Goal: Transaction & Acquisition: Obtain resource

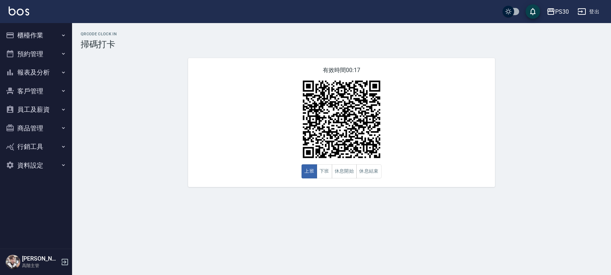
click at [47, 39] on button "櫃檯作業" at bounding box center [36, 35] width 66 height 19
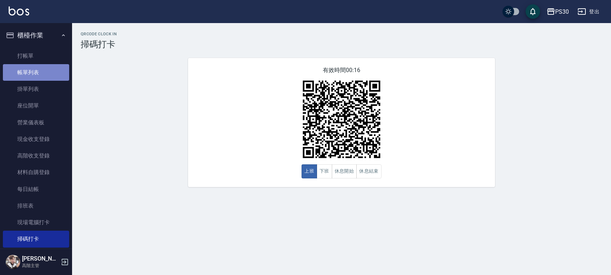
click at [44, 67] on link "帳單列表" at bounding box center [36, 72] width 66 height 17
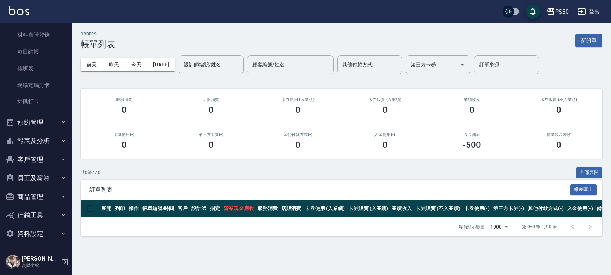
scroll to position [140, 0]
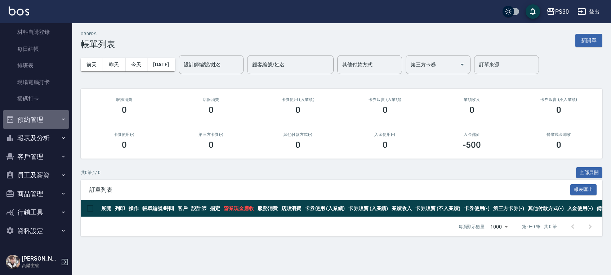
click at [46, 115] on button "預約管理" at bounding box center [36, 119] width 66 height 19
click at [43, 134] on button "報表及分析" at bounding box center [36, 138] width 66 height 19
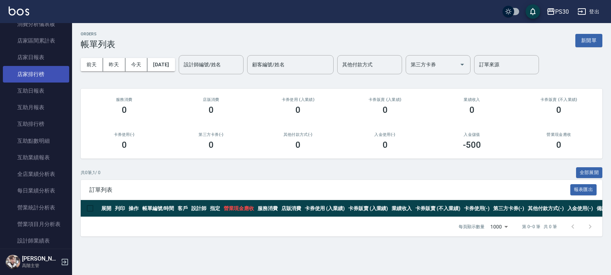
scroll to position [332, 0]
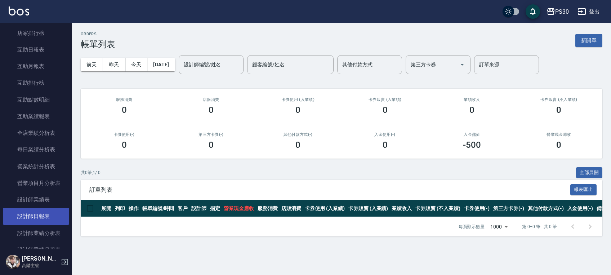
click at [44, 216] on link "設計師日報表" at bounding box center [36, 216] width 66 height 17
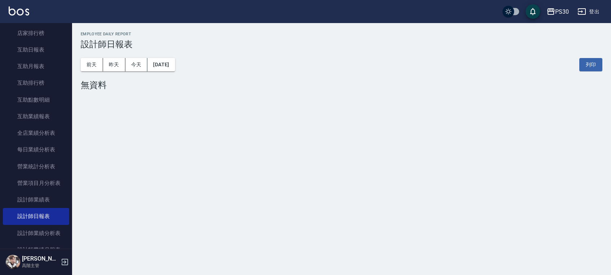
click at [167, 71] on div "前天 昨天 今天 2025/08/23 列印" at bounding box center [342, 64] width 522 height 31
click at [167, 69] on button "[DATE]" at bounding box center [160, 64] width 27 height 13
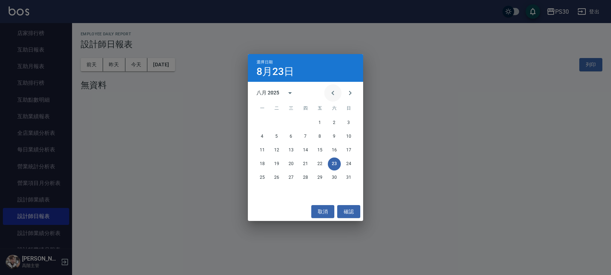
click at [335, 92] on icon "Previous month" at bounding box center [333, 93] width 9 height 9
click at [307, 161] on button "24" at bounding box center [305, 164] width 13 height 13
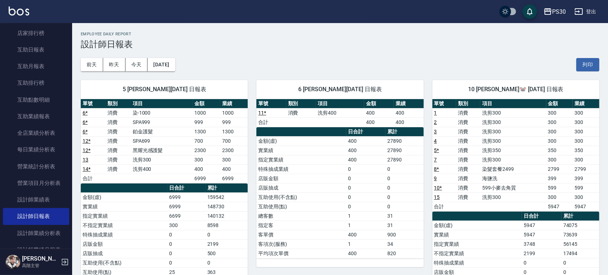
click at [188, 66] on div "前天 昨天 今天 2025/07/24 列印" at bounding box center [340, 64] width 518 height 31
click at [175, 65] on button "2025/07/24" at bounding box center [160, 64] width 27 height 13
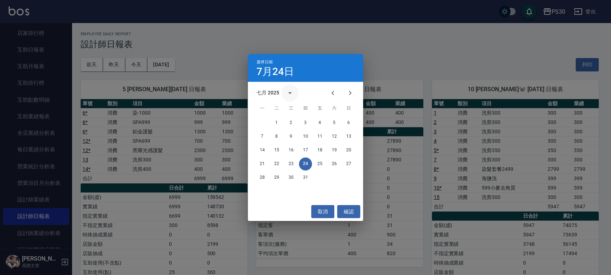
click at [286, 92] on icon "calendar view is open, switch to year view" at bounding box center [290, 93] width 9 height 9
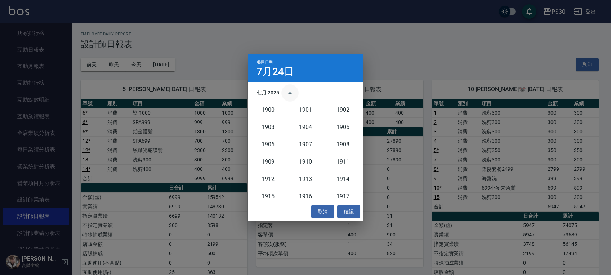
scroll to position [668, 0]
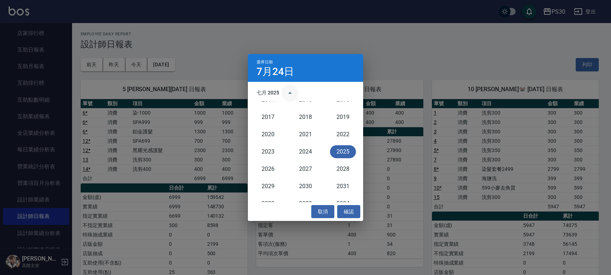
click at [289, 92] on icon "year view is open, switch to calendar view" at bounding box center [290, 93] width 9 height 9
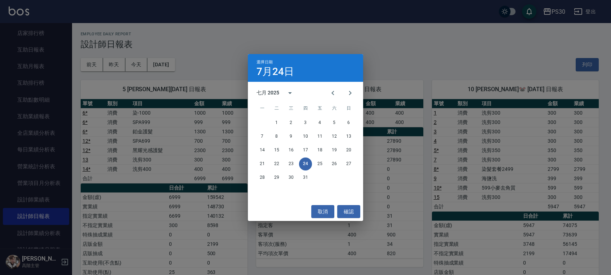
click at [268, 93] on div "七月 2025" at bounding box center [268, 93] width 23 height 8
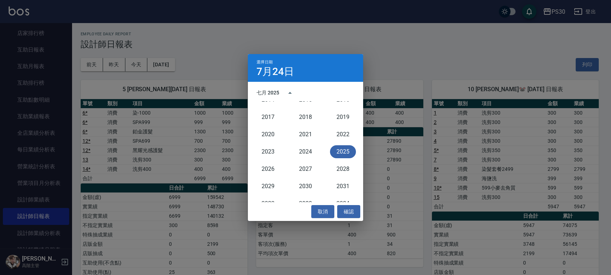
click at [262, 90] on div "七月 2025" at bounding box center [268, 93] width 23 height 8
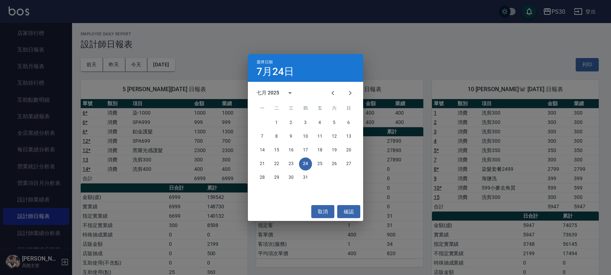
click at [265, 93] on div "七月 2025" at bounding box center [268, 93] width 23 height 8
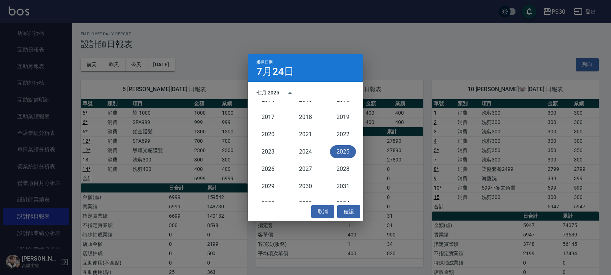
click at [271, 75] on h4 "7月24日" at bounding box center [275, 71] width 37 height 9
click at [310, 96] on div "七月 2025" at bounding box center [305, 93] width 115 height 11
click at [337, 151] on button "2025" at bounding box center [343, 151] width 26 height 13
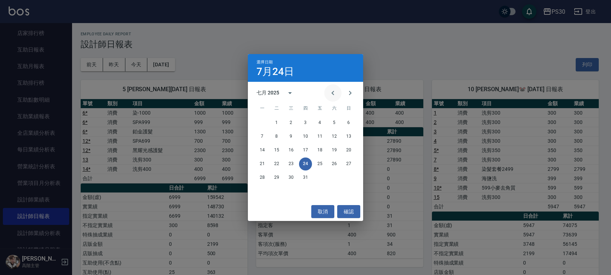
click at [332, 93] on icon "Previous month" at bounding box center [333, 93] width 9 height 9
click at [342, 161] on div "19 20 21 22 23 24 25" at bounding box center [305, 164] width 115 height 13
click at [335, 163] on button "24" at bounding box center [334, 164] width 13 height 13
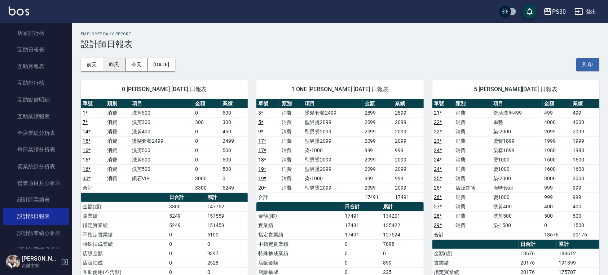
click at [114, 64] on button "昨天" at bounding box center [114, 64] width 22 height 13
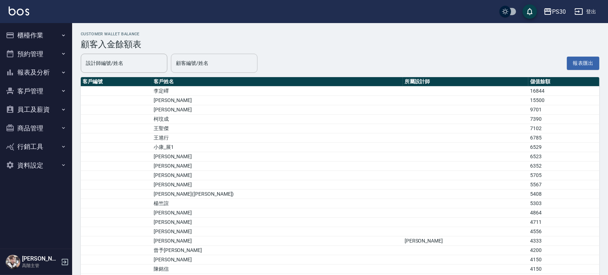
click at [234, 67] on input "顧客編號/姓名" at bounding box center [214, 63] width 80 height 13
type input "Q毛"
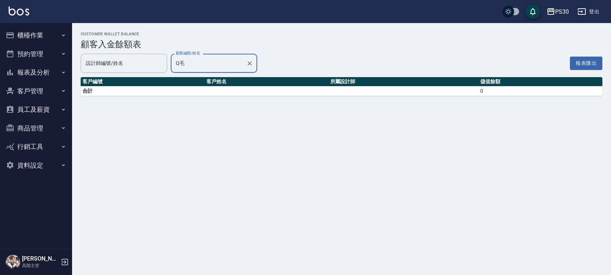
click at [225, 67] on input "Q毛" at bounding box center [208, 63] width 69 height 13
click at [224, 67] on input "Q毛" at bounding box center [208, 63] width 69 height 13
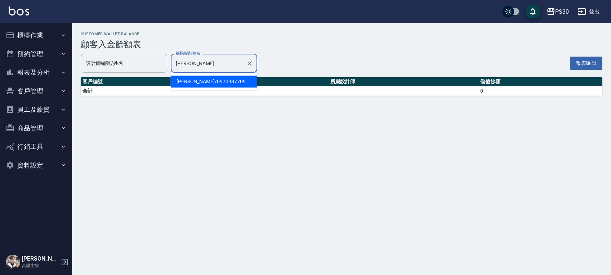
click at [209, 78] on span "李曜丞 / 0970987709" at bounding box center [214, 82] width 87 height 12
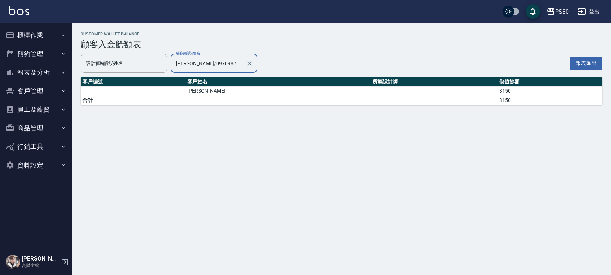
type input "李曜丞/0970987709"
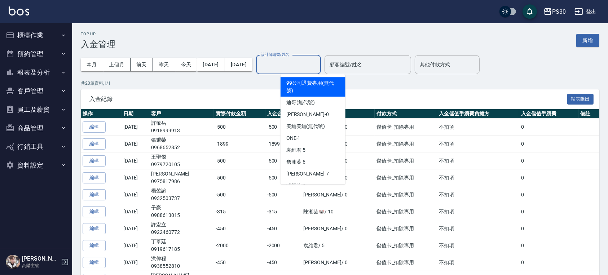
click at [309, 63] on input "設計師編號/姓名" at bounding box center [288, 64] width 58 height 13
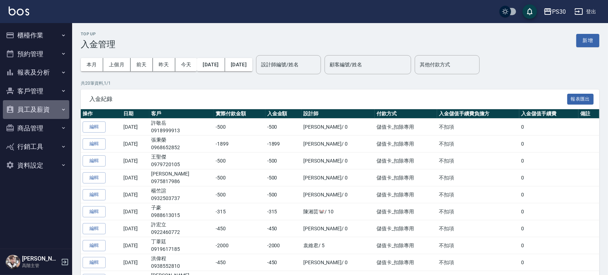
click at [52, 107] on button "員工及薪資" at bounding box center [36, 109] width 66 height 19
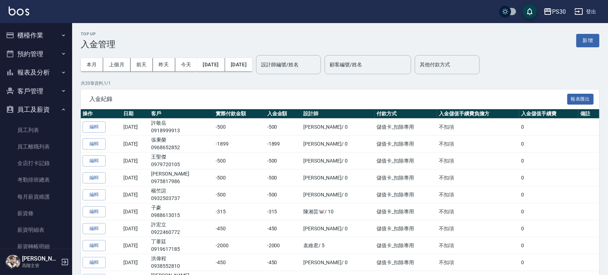
click at [34, 38] on button "櫃檯作業" at bounding box center [36, 35] width 66 height 19
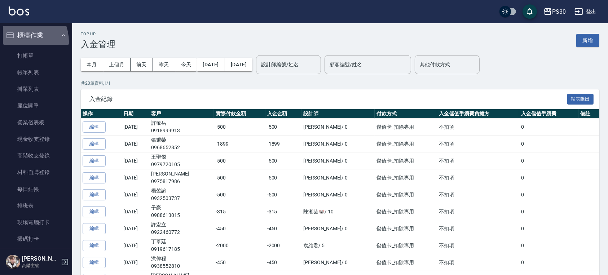
click at [21, 41] on button "櫃檯作業" at bounding box center [36, 35] width 66 height 19
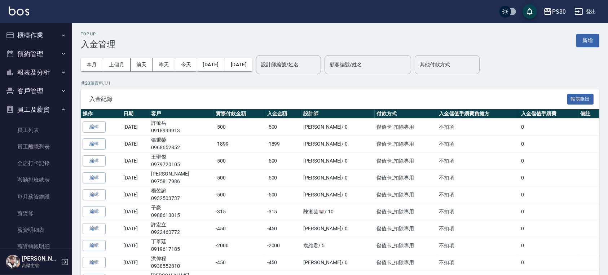
click at [36, 88] on button "客戶管理" at bounding box center [36, 91] width 66 height 19
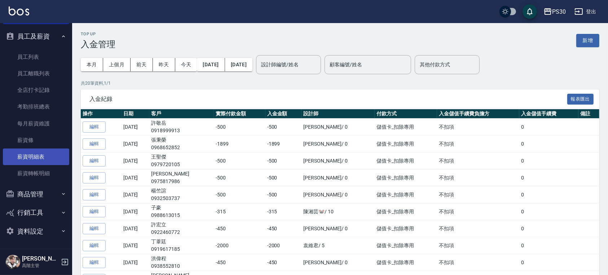
scroll to position [146, 0]
click at [46, 192] on button "商品管理" at bounding box center [36, 194] width 66 height 19
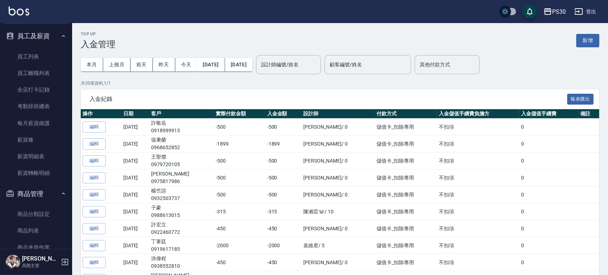
click at [46, 192] on button "商品管理" at bounding box center [36, 194] width 66 height 19
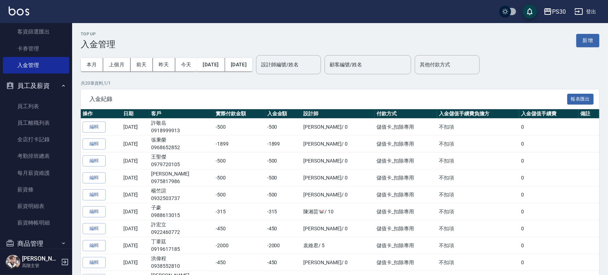
scroll to position [50, 0]
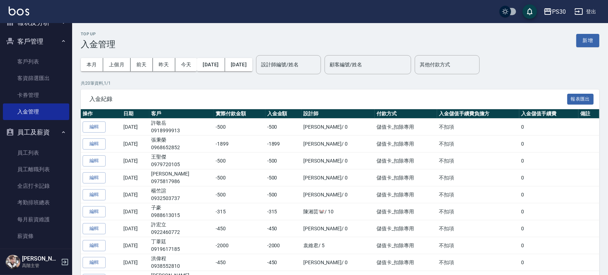
click at [34, 127] on button "員工及薪資" at bounding box center [36, 132] width 66 height 19
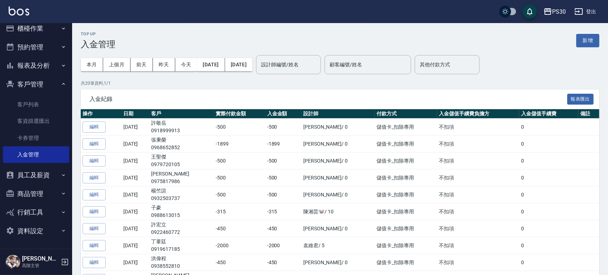
scroll to position [7, 0]
click at [33, 64] on button "報表及分析" at bounding box center [36, 65] width 66 height 19
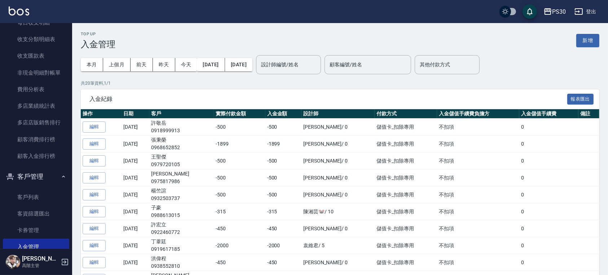
scroll to position [713, 0]
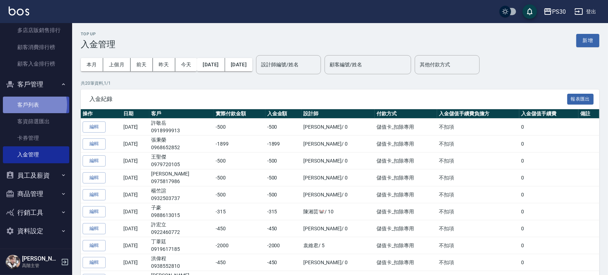
click at [28, 105] on link "客戶列表" at bounding box center [36, 105] width 66 height 17
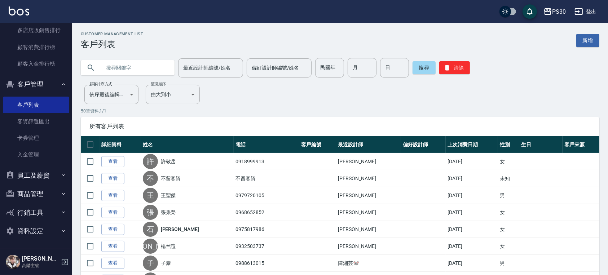
click at [141, 63] on input "text" at bounding box center [135, 67] width 68 height 19
type input "[PERSON_NAME]"
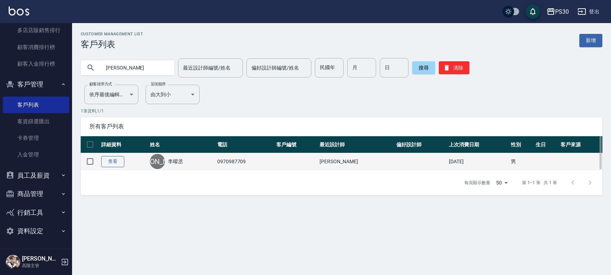
click at [115, 164] on link "查看" at bounding box center [112, 161] width 23 height 11
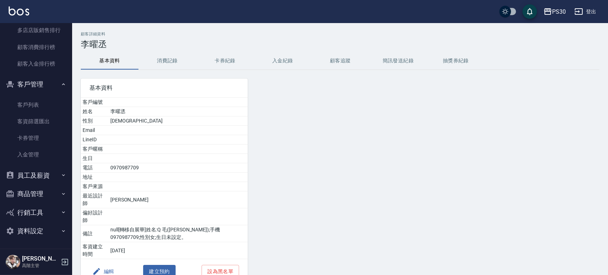
click at [278, 62] on button "入金紀錄" at bounding box center [283, 60] width 58 height 17
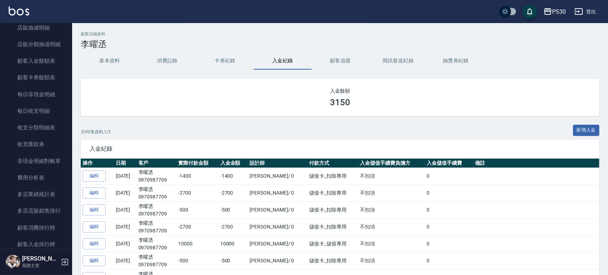
scroll to position [520, 0]
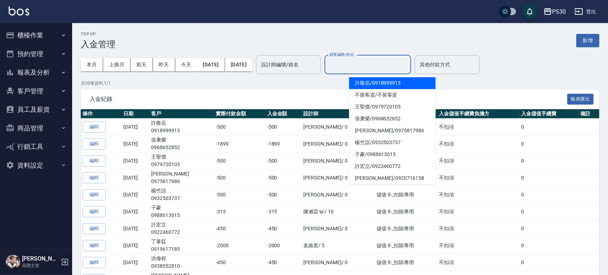
click at [368, 65] on input "顧客編號/姓名" at bounding box center [368, 64] width 80 height 13
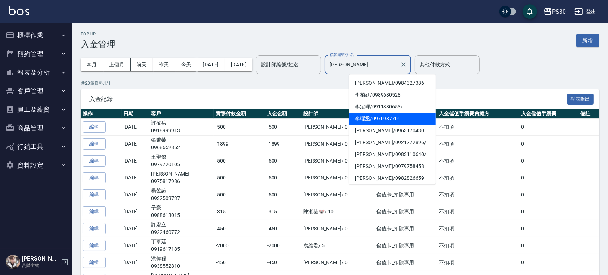
click at [360, 120] on span "[PERSON_NAME]/ 0970987709" at bounding box center [392, 119] width 87 height 12
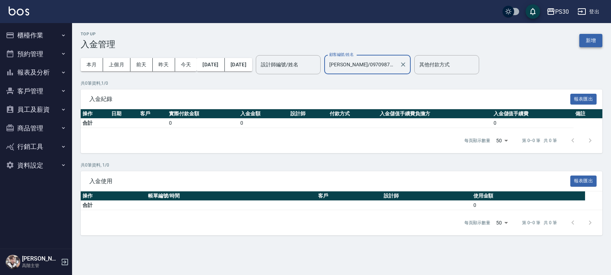
type input "[PERSON_NAME]/0970987709"
click at [586, 42] on button "新增" at bounding box center [591, 40] width 23 height 13
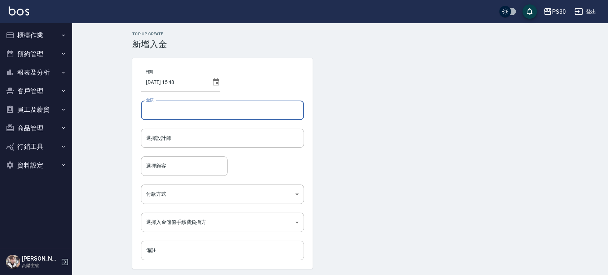
click at [204, 103] on input "金額" at bounding box center [222, 110] width 163 height 19
click at [144, 110] on input "2700" at bounding box center [222, 110] width 163 height 19
type input "-2700"
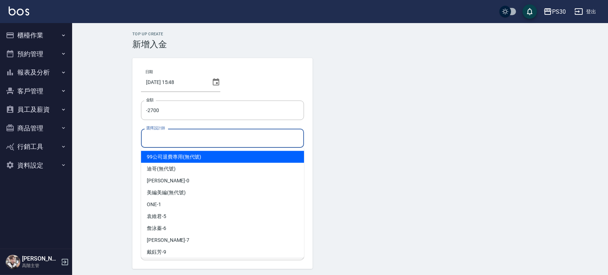
click at [189, 142] on input "選擇設計師" at bounding box center [222, 138] width 156 height 13
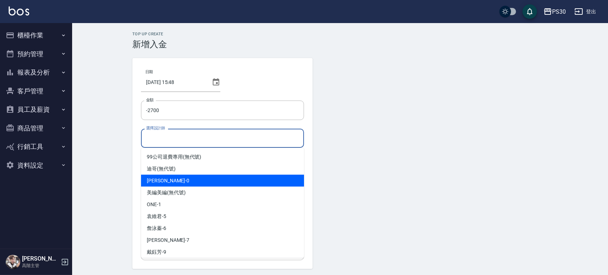
click at [175, 183] on div "[PERSON_NAME] -0" at bounding box center [222, 181] width 163 height 12
type input "[PERSON_NAME]-0"
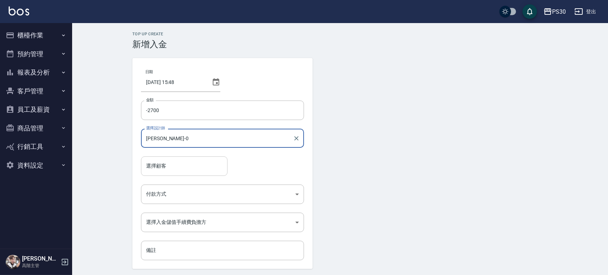
click at [176, 165] on input "選擇顧客" at bounding box center [184, 166] width 80 height 13
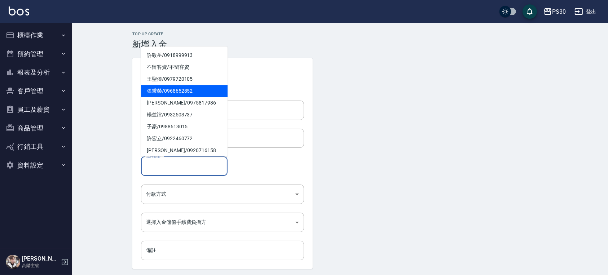
click at [244, 164] on div "選擇顧客 選擇顧客" at bounding box center [222, 165] width 163 height 19
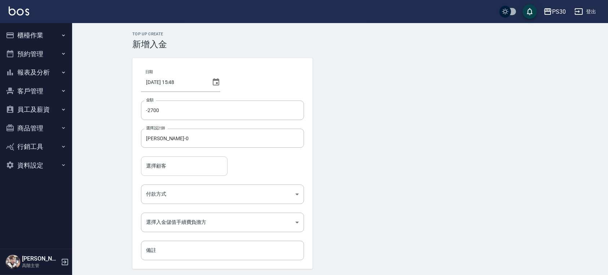
click at [213, 164] on input "選擇顧客" at bounding box center [184, 166] width 80 height 13
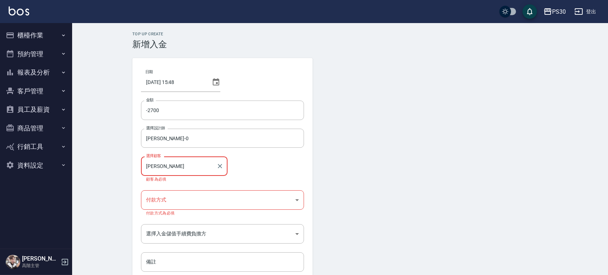
type input "[PERSON_NAME]/0970987709"
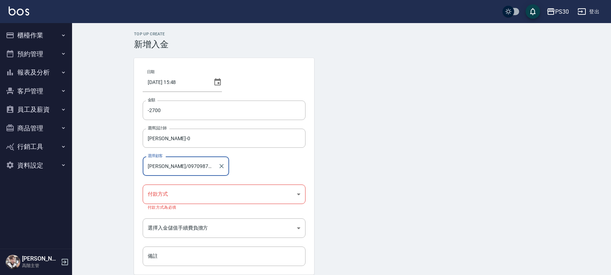
click at [187, 190] on body "PS30 登出 櫃檯作業 打帳單 帳單列表 掛單列表 座位開單 營業儀表板 現金收支登錄 高階收支登錄 材料自購登錄 每日結帳 排班表 現場電腦打卡 掃碼打卡…" at bounding box center [305, 152] width 611 height 305
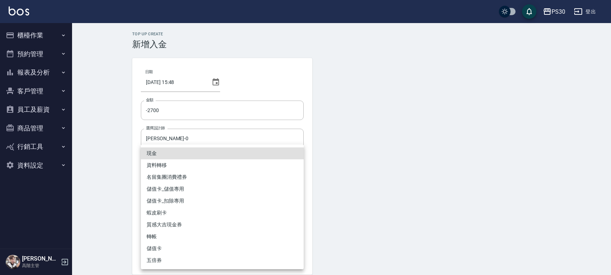
click at [187, 201] on li "儲值卡_扣除專用" at bounding box center [222, 201] width 163 height 12
type input "儲值卡_扣除專用"
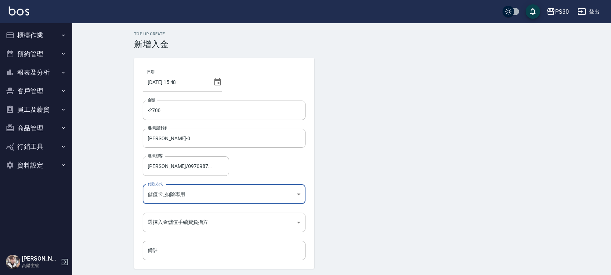
click at [198, 223] on body "PS30 登出 櫃檯作業 打帳單 帳單列表 掛單列表 座位開單 營業儀表板 現金收支登錄 高階收支登錄 材料自購登錄 每日結帳 排班表 現場電腦打卡 掃碼打卡…" at bounding box center [305, 149] width 611 height 299
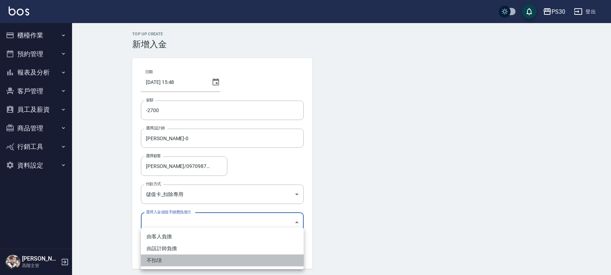
click at [180, 262] on li "不扣項" at bounding box center [222, 260] width 163 height 12
type input "WITHOUTHANDLINGFEE"
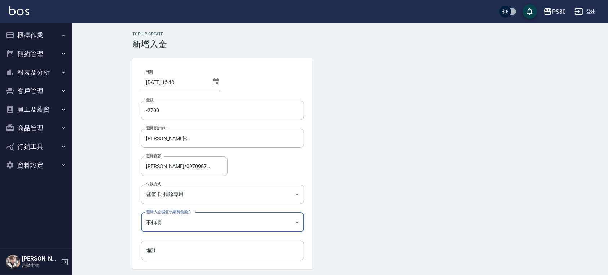
scroll to position [24, 0]
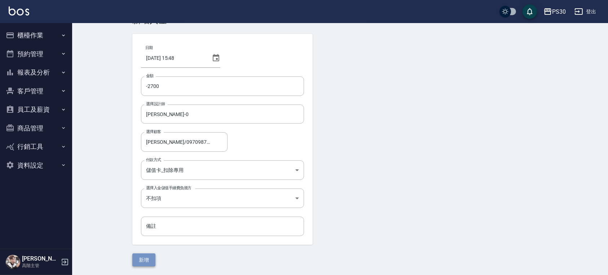
click at [149, 260] on button "新增" at bounding box center [143, 259] width 23 height 13
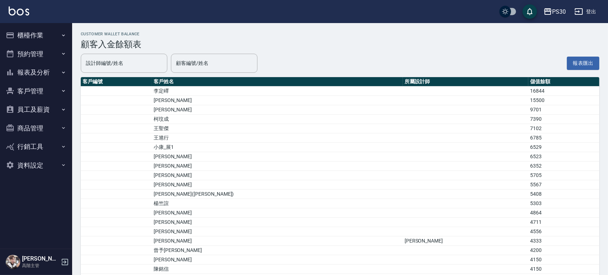
click at [201, 92] on td "李定嶧" at bounding box center [277, 91] width 251 height 9
